Goal: Transaction & Acquisition: Purchase product/service

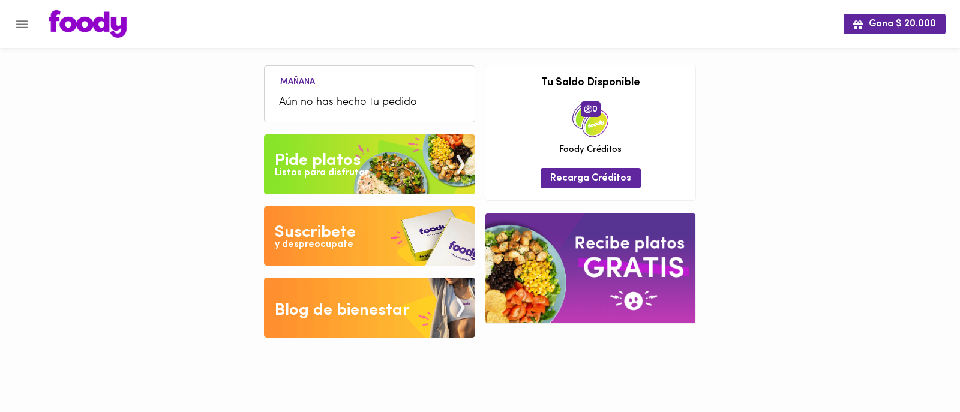
click at [409, 148] on img at bounding box center [369, 164] width 211 height 60
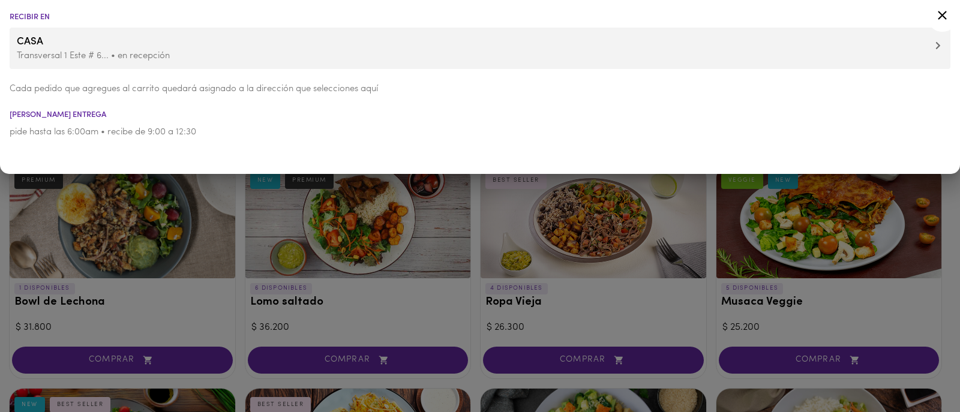
click at [98, 218] on div at bounding box center [480, 206] width 960 height 412
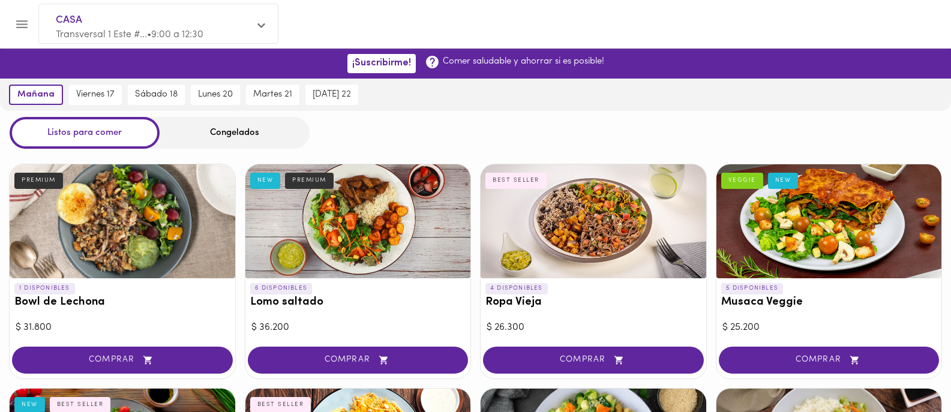
click at [216, 131] on div "Congelados" at bounding box center [235, 133] width 150 height 32
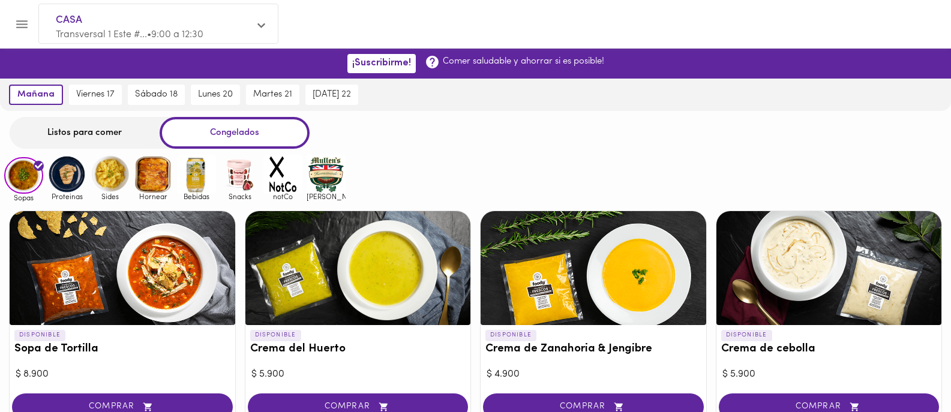
click at [145, 178] on img at bounding box center [153, 174] width 39 height 39
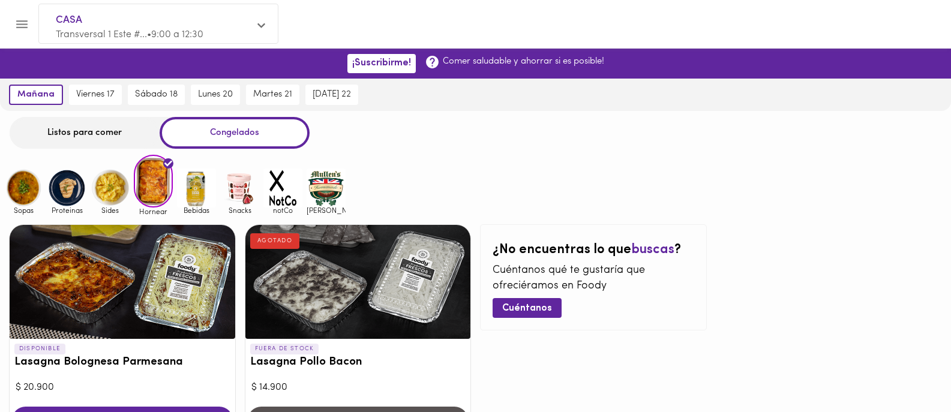
click at [29, 191] on img at bounding box center [23, 188] width 39 height 39
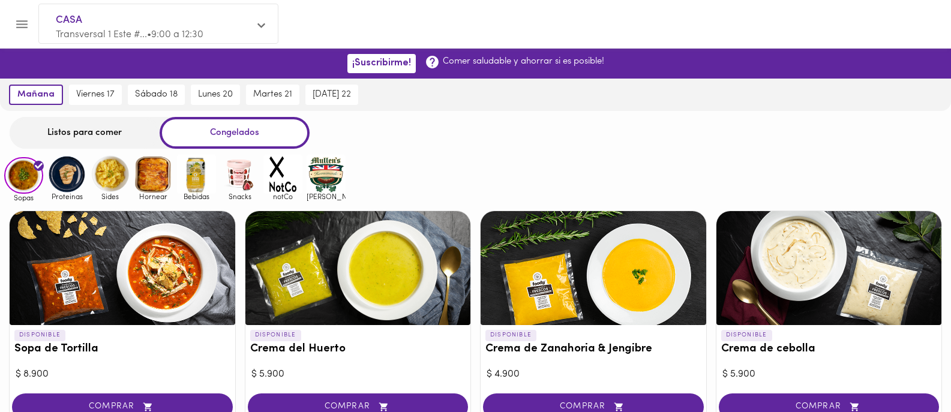
click at [66, 184] on img at bounding box center [66, 174] width 39 height 39
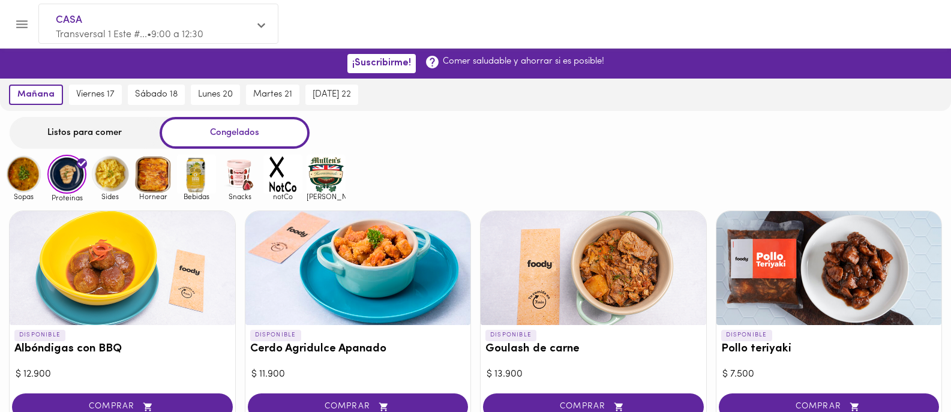
click at [18, 179] on img at bounding box center [23, 174] width 39 height 39
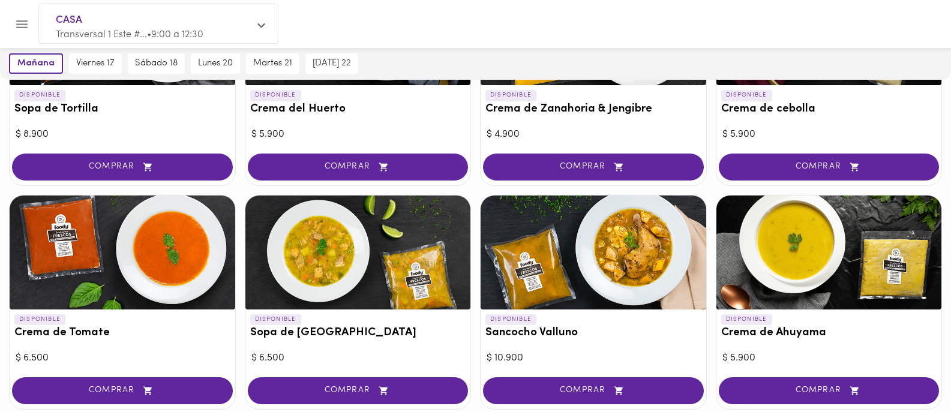
scroll to position [180, 0]
